Goal: Task Accomplishment & Management: Manage account settings

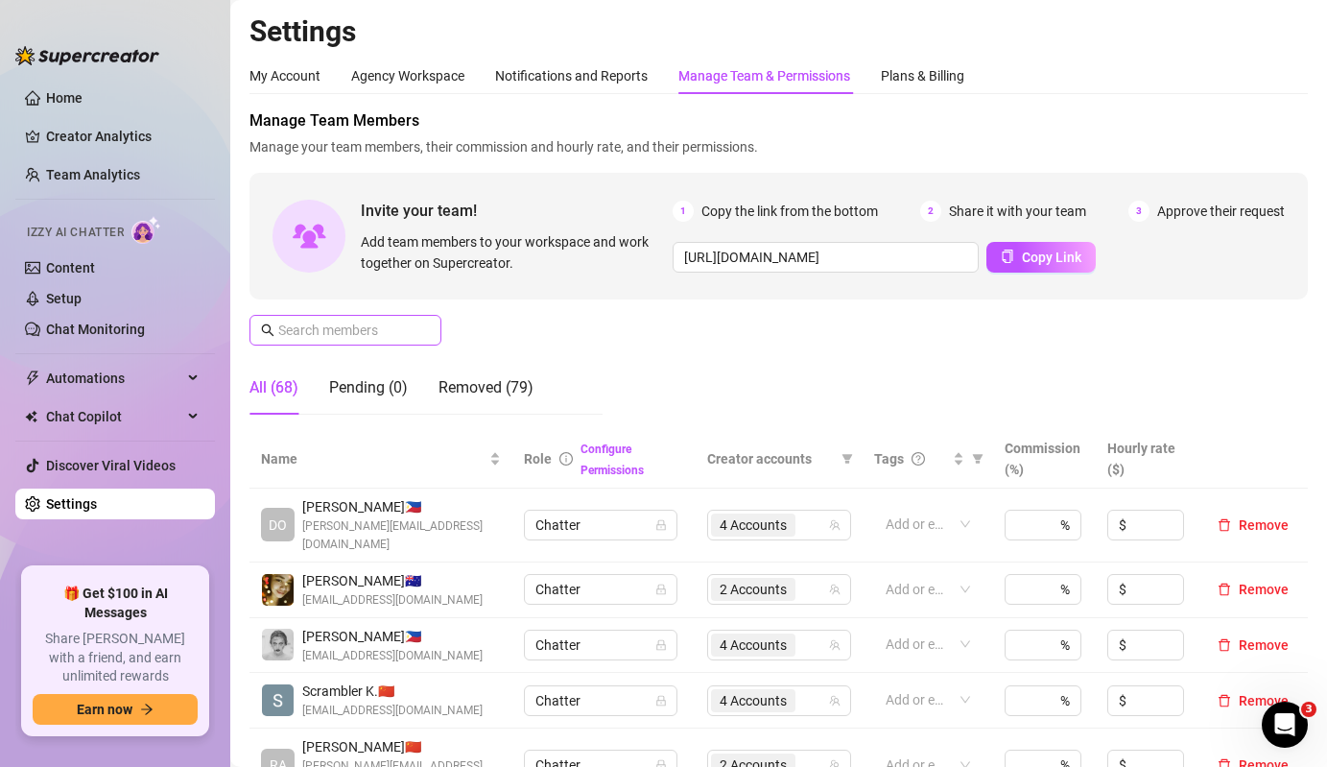
click at [352, 342] on span at bounding box center [345, 330] width 192 height 31
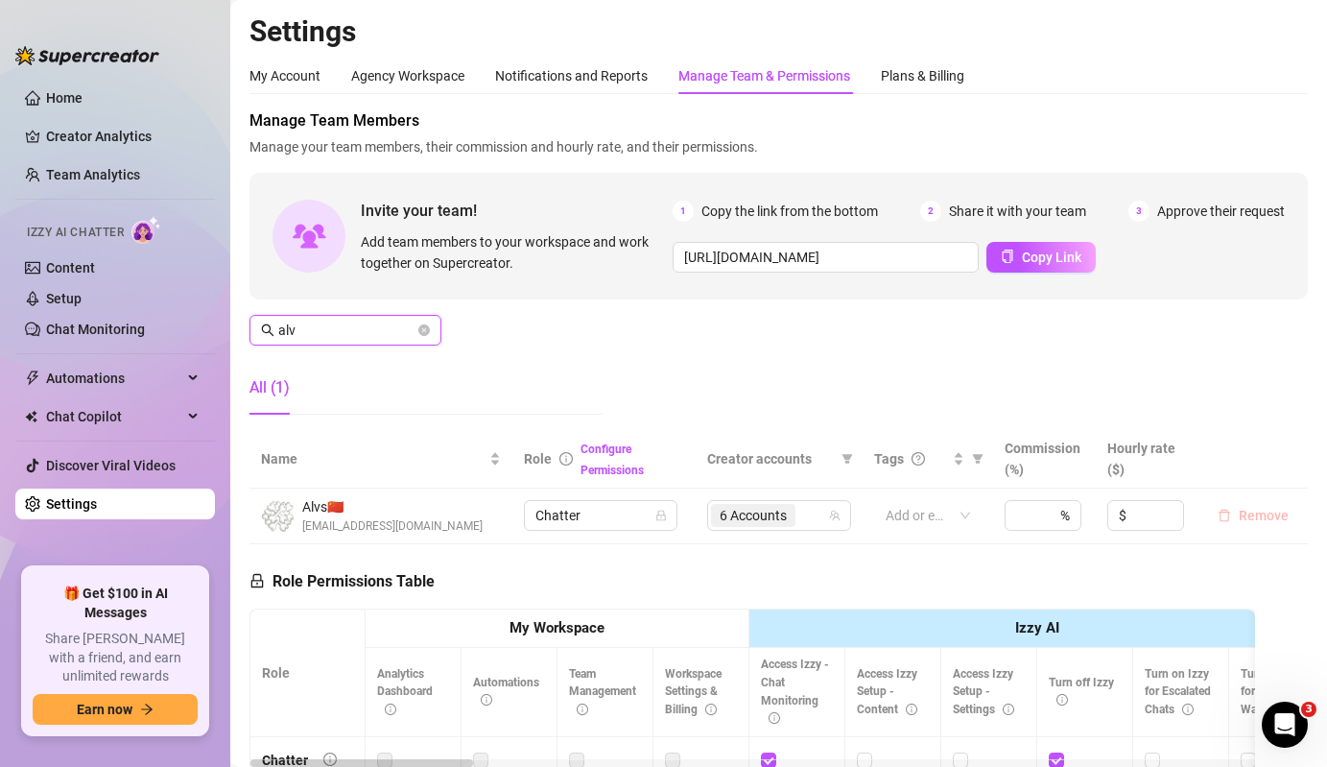
type input "alv"
click at [1267, 520] on span "Remove" at bounding box center [1264, 515] width 50 height 15
click at [788, 516] on span "6 Accounts" at bounding box center [753, 515] width 84 height 23
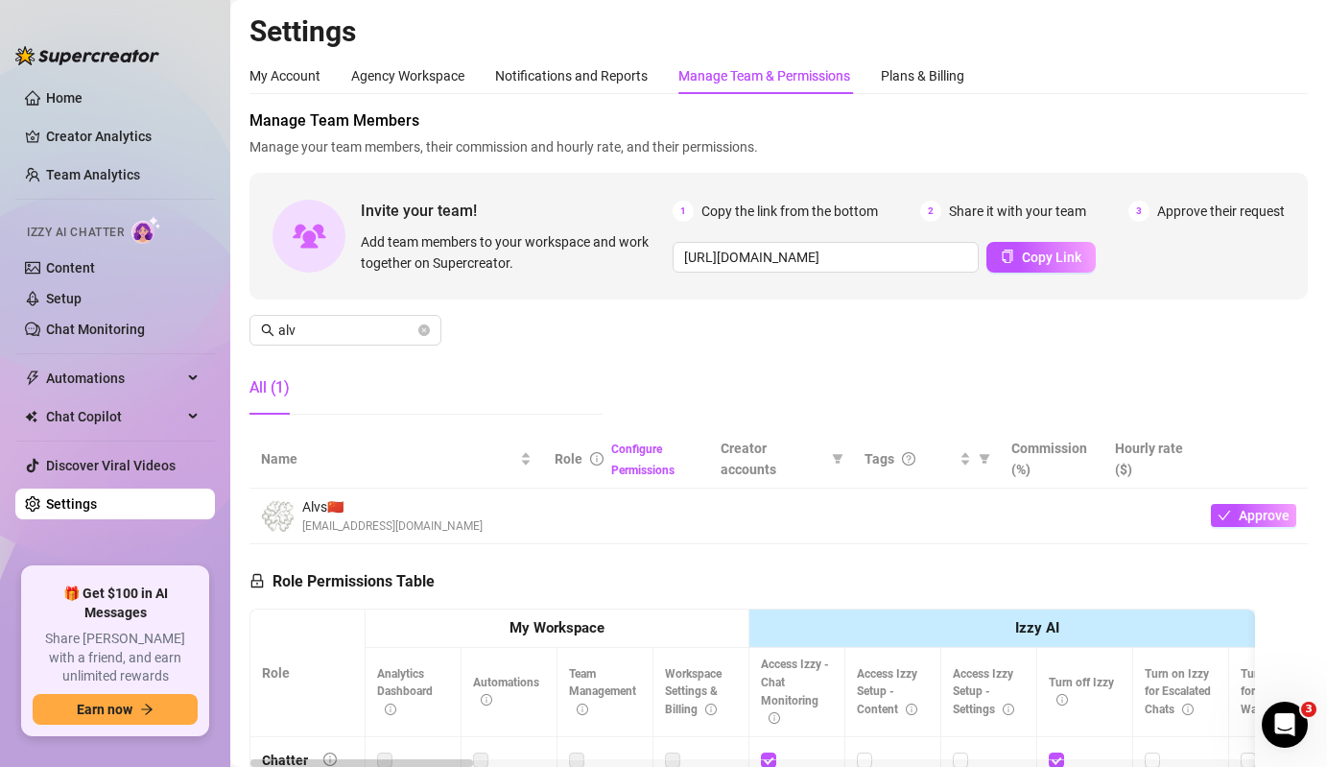
click at [694, 526] on td at bounding box center [626, 516] width 167 height 56
click at [319, 532] on span "[EMAIL_ADDRESS][DOMAIN_NAME]" at bounding box center [392, 526] width 180 height 18
